Goal: Obtain resource: Download file/media

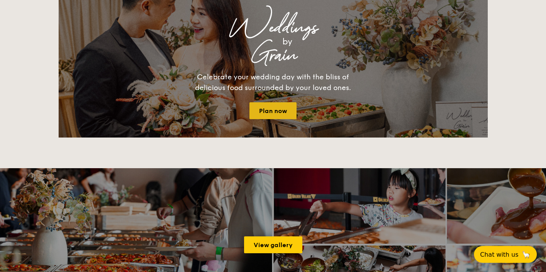
scroll to position [1039, 0]
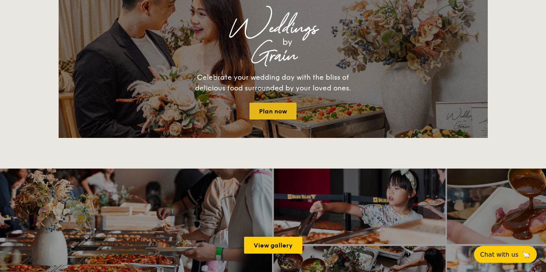
click at [278, 112] on link "Plan now" at bounding box center [273, 111] width 47 height 17
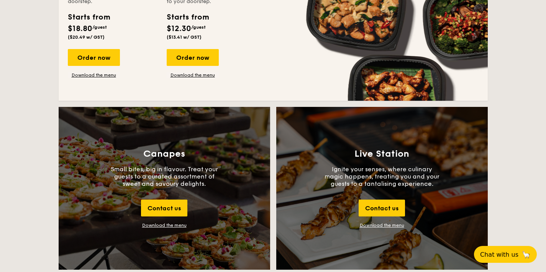
scroll to position [801, 0]
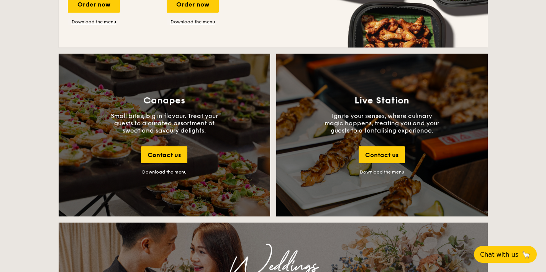
click at [384, 173] on link "Download the menu" at bounding box center [382, 171] width 44 height 5
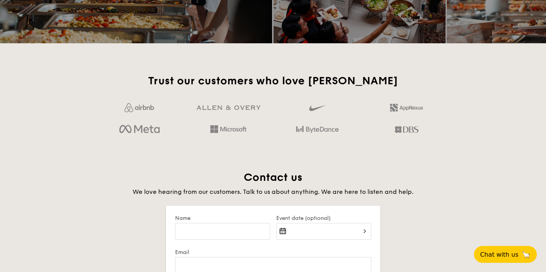
scroll to position [0, 0]
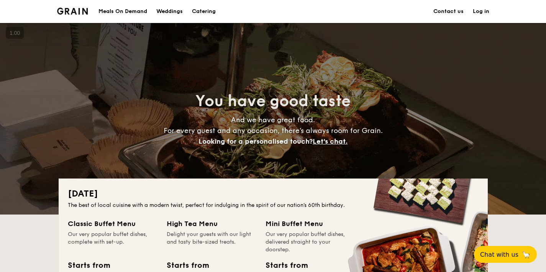
click at [172, 13] on div "Weddings" at bounding box center [169, 11] width 26 height 23
